Goal: Find specific page/section

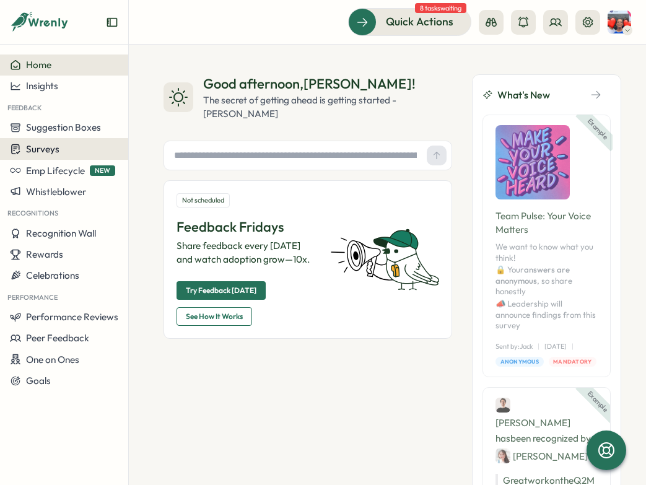
click at [47, 148] on span "Surveys" at bounding box center [42, 149] width 33 height 12
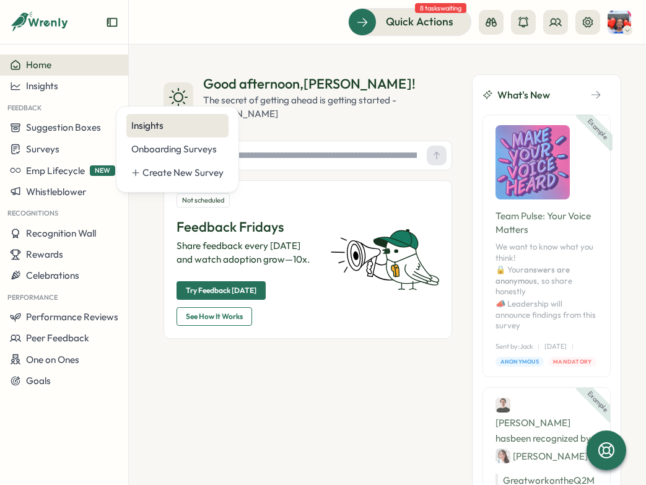
click at [136, 132] on div "Insights" at bounding box center [177, 126] width 92 height 14
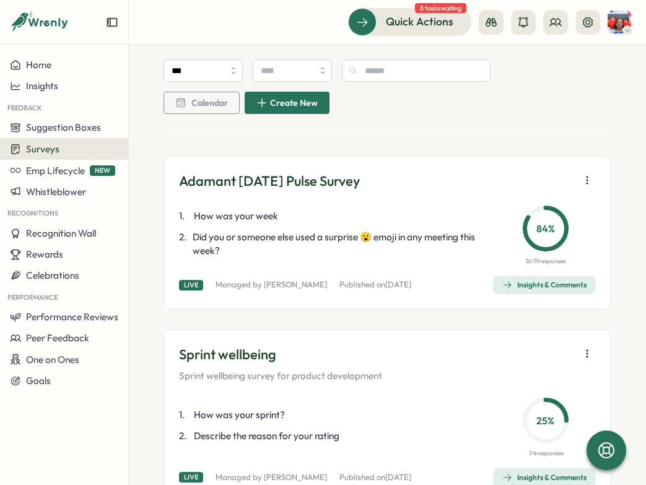
scroll to position [434, 0]
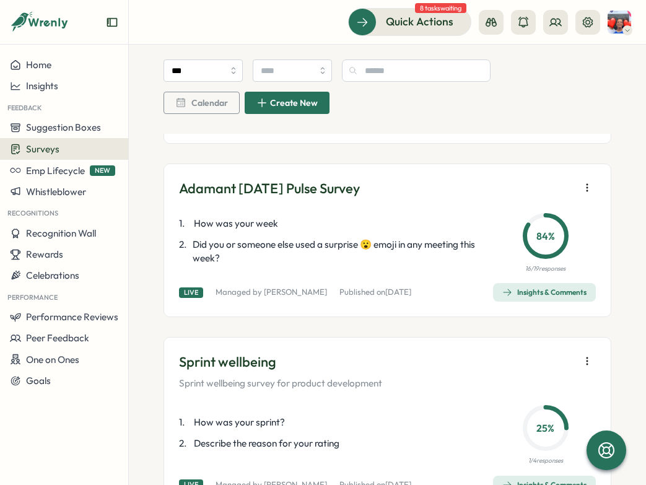
click at [526, 288] on div "Insights & Comments" at bounding box center [545, 293] width 84 height 10
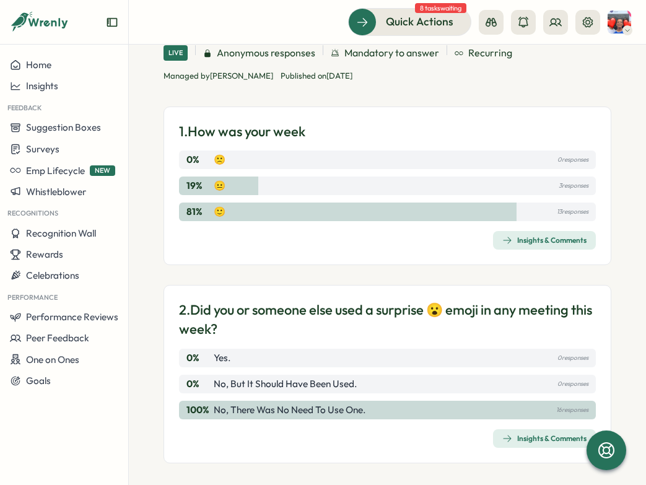
scroll to position [100, 0]
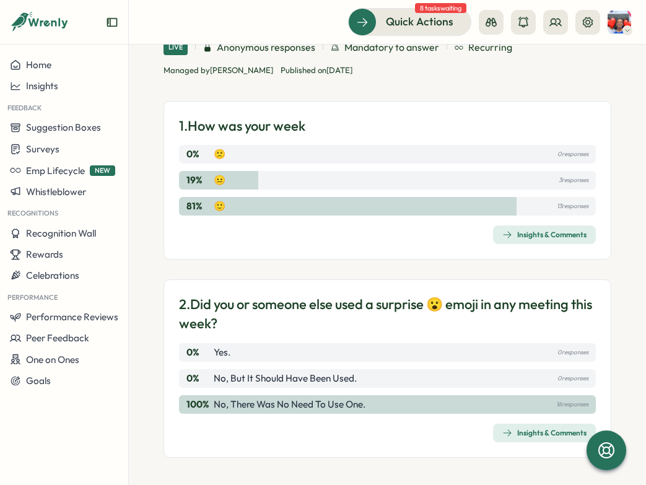
click at [506, 234] on div "Insights & Comments" at bounding box center [545, 235] width 84 height 10
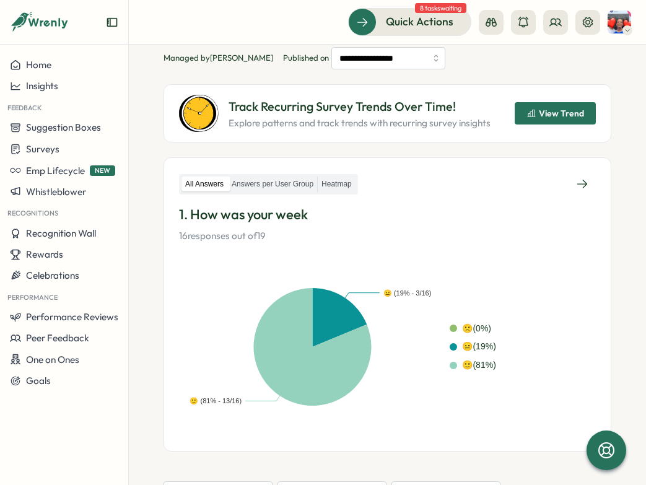
scroll to position [63, 0]
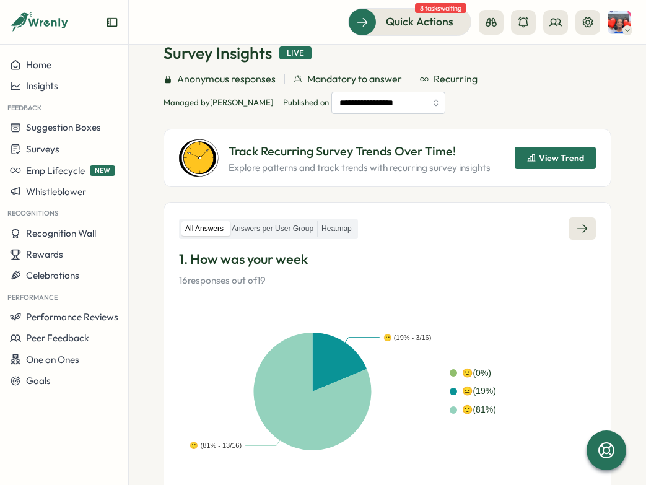
click at [570, 227] on link at bounding box center [582, 229] width 27 height 22
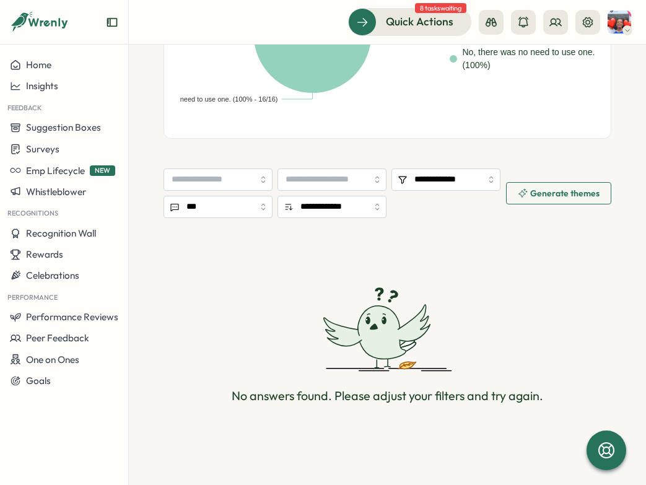
scroll to position [465, 0]
click at [42, 66] on span "Home" at bounding box center [38, 65] width 25 height 12
